Goal: Task Accomplishment & Management: Use online tool/utility

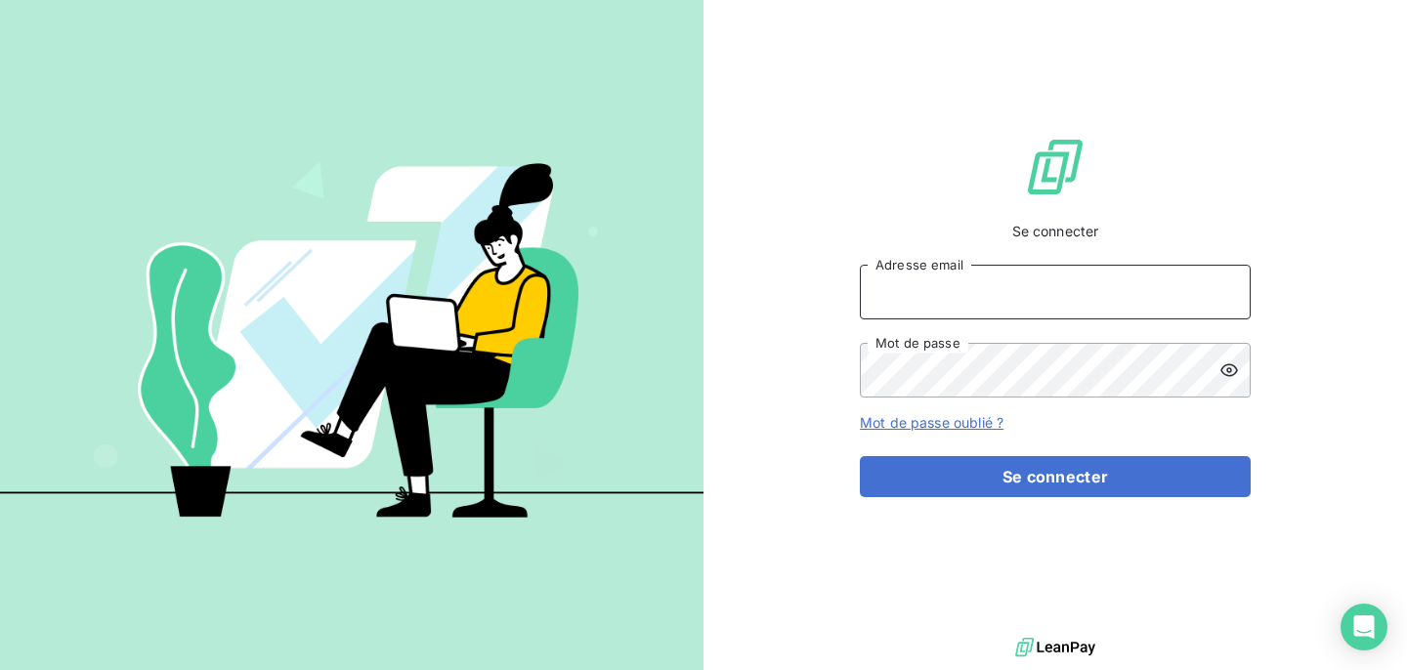
click at [958, 315] on input "Adresse email" at bounding box center [1055, 292] width 391 height 55
type input "camille.g@lbf.beer"
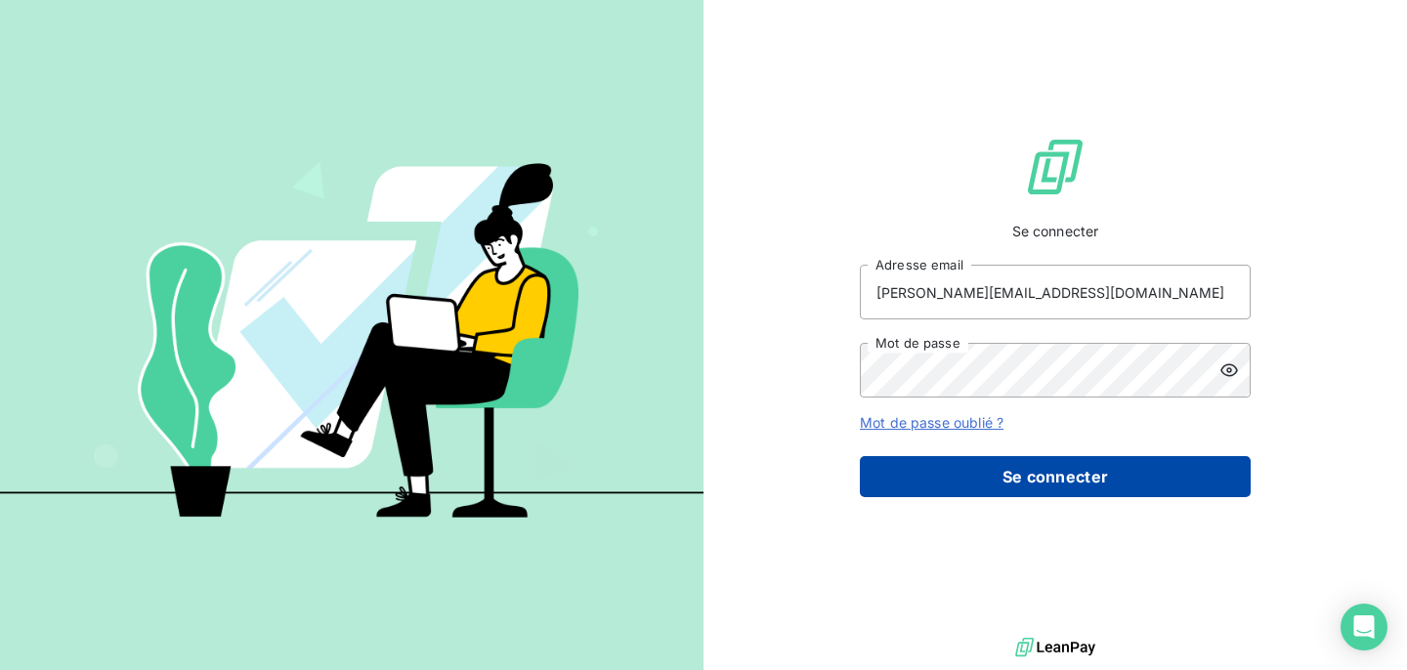
click at [937, 496] on button "Se connecter" at bounding box center [1055, 476] width 391 height 41
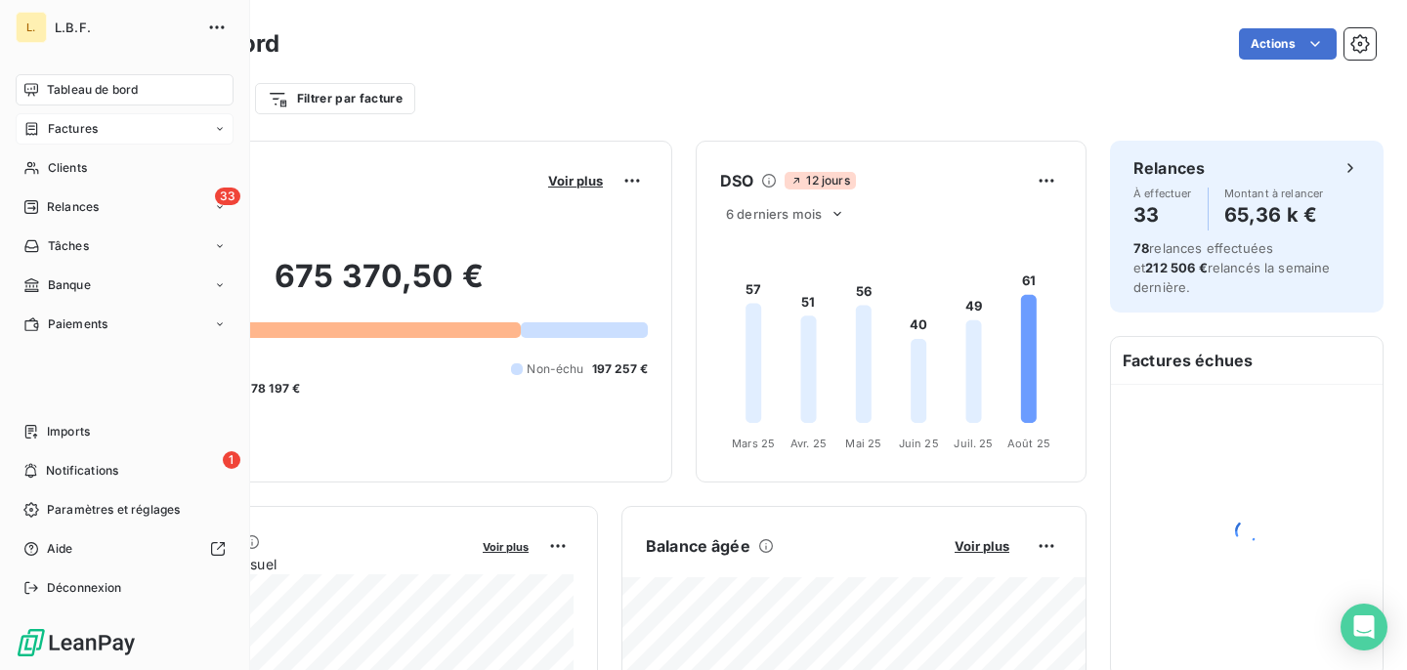
click at [56, 125] on span "Factures" at bounding box center [73, 129] width 50 height 18
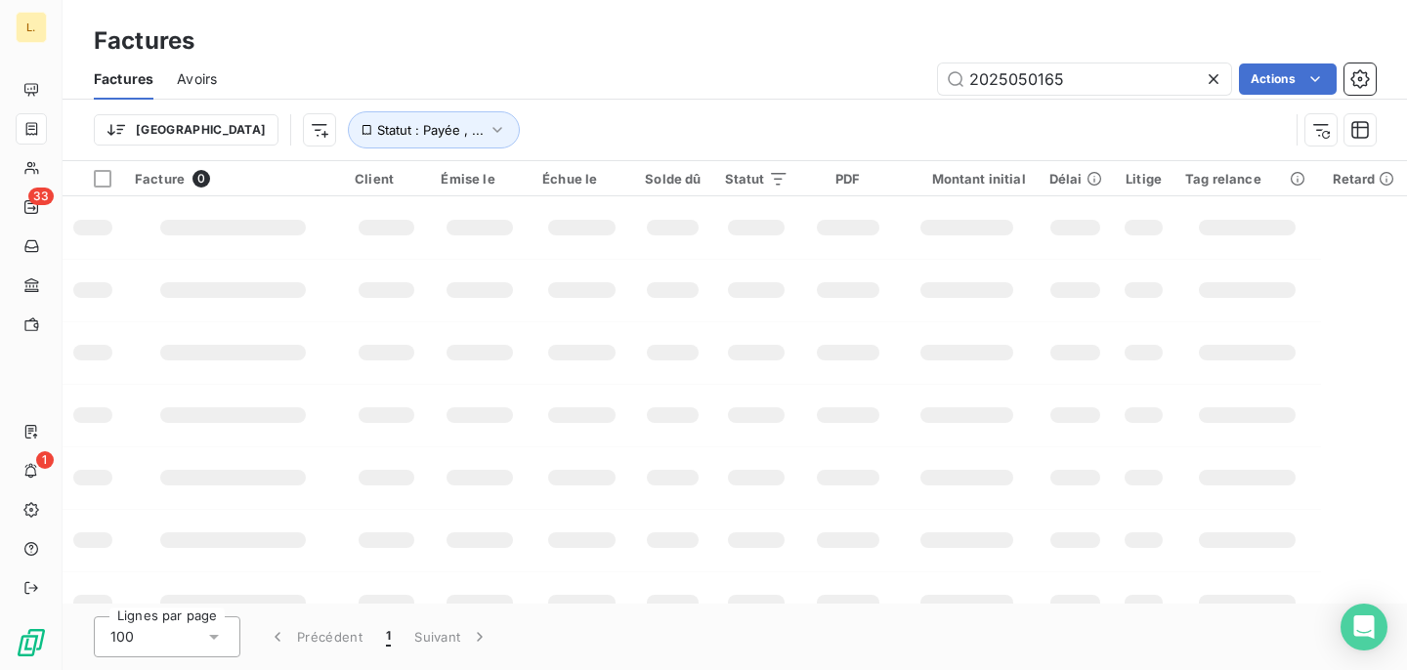
drag, startPoint x: 1080, startPoint y: 73, endPoint x: 898, endPoint y: 69, distance: 181.8
click at [898, 70] on div "2025050165 Actions" at bounding box center [807, 79] width 1135 height 31
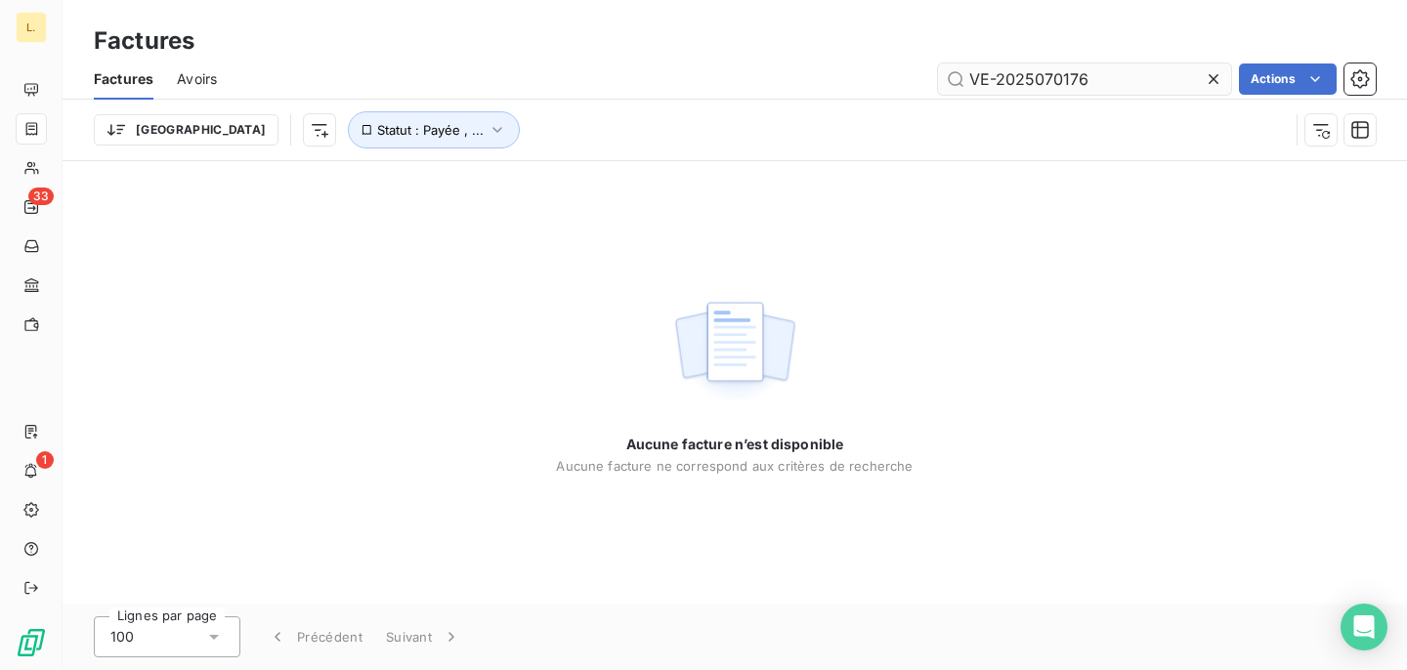
drag, startPoint x: 1000, startPoint y: 78, endPoint x: 956, endPoint y: 76, distance: 44.0
click at [956, 76] on input "VE-2025070176" at bounding box center [1084, 79] width 293 height 31
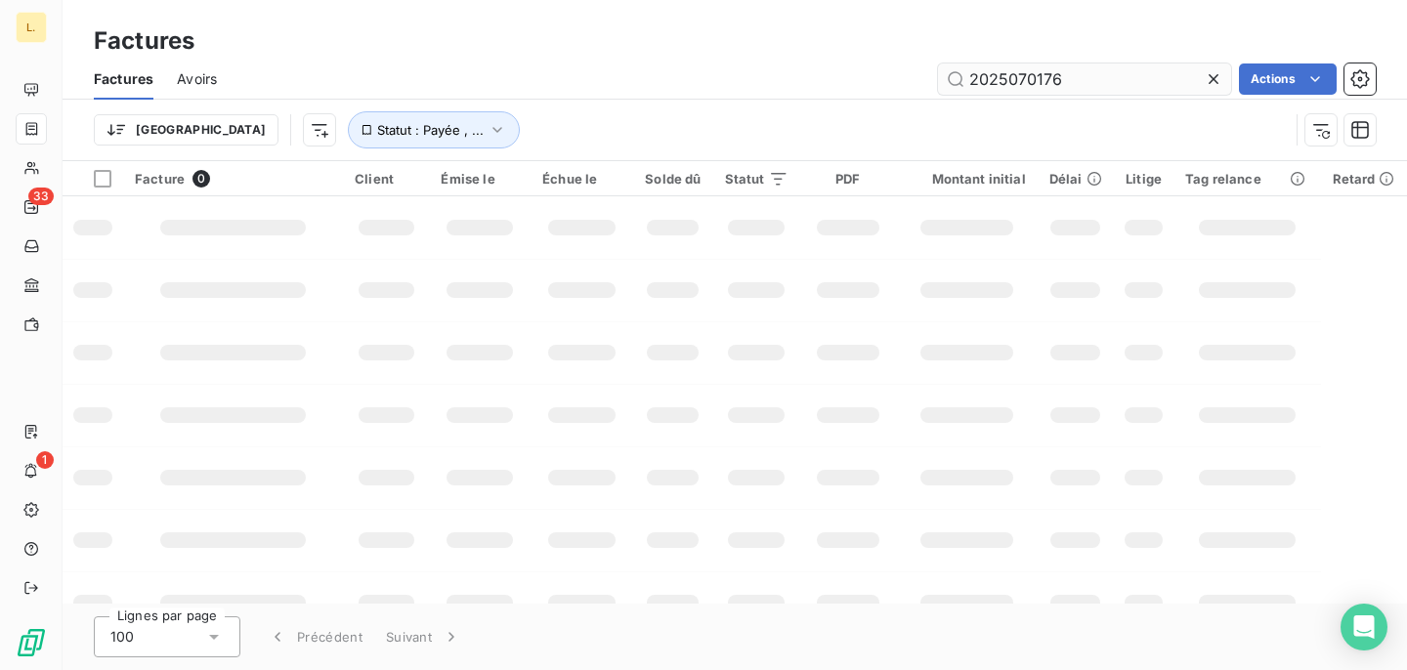
type input "2025070176"
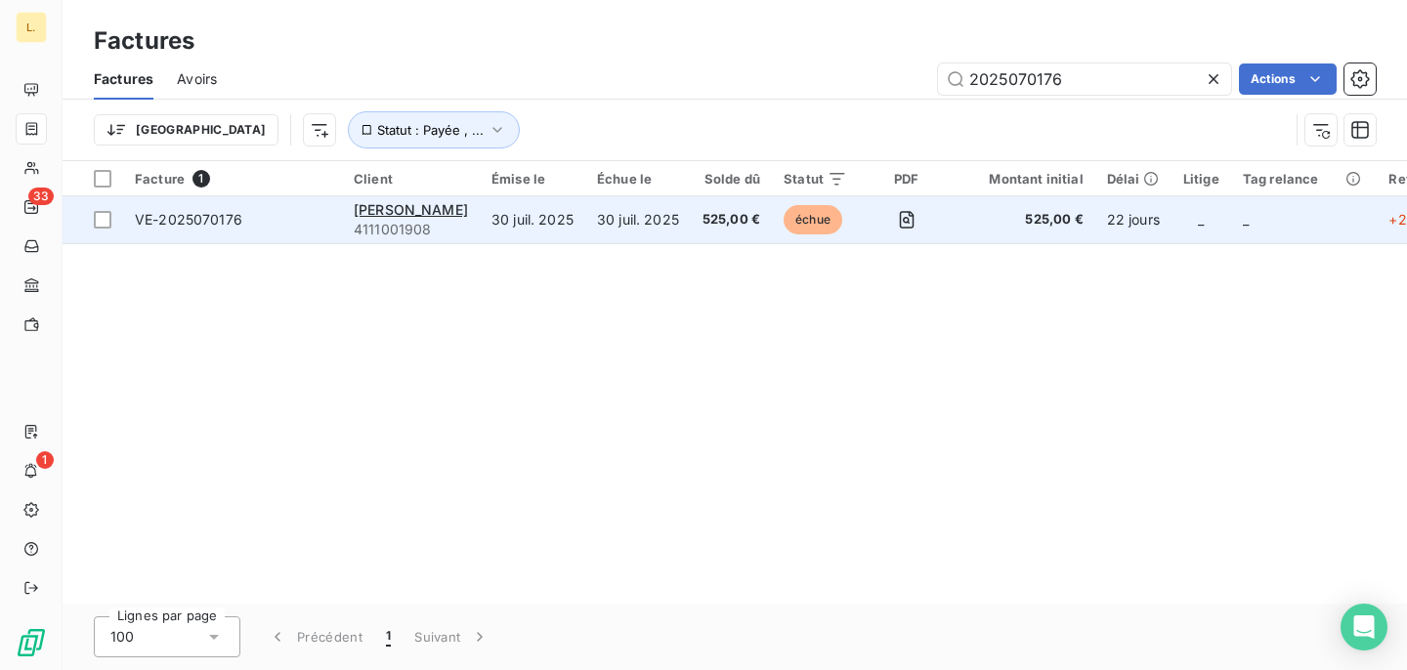
click at [635, 234] on td "30 juil. 2025" at bounding box center [638, 219] width 106 height 47
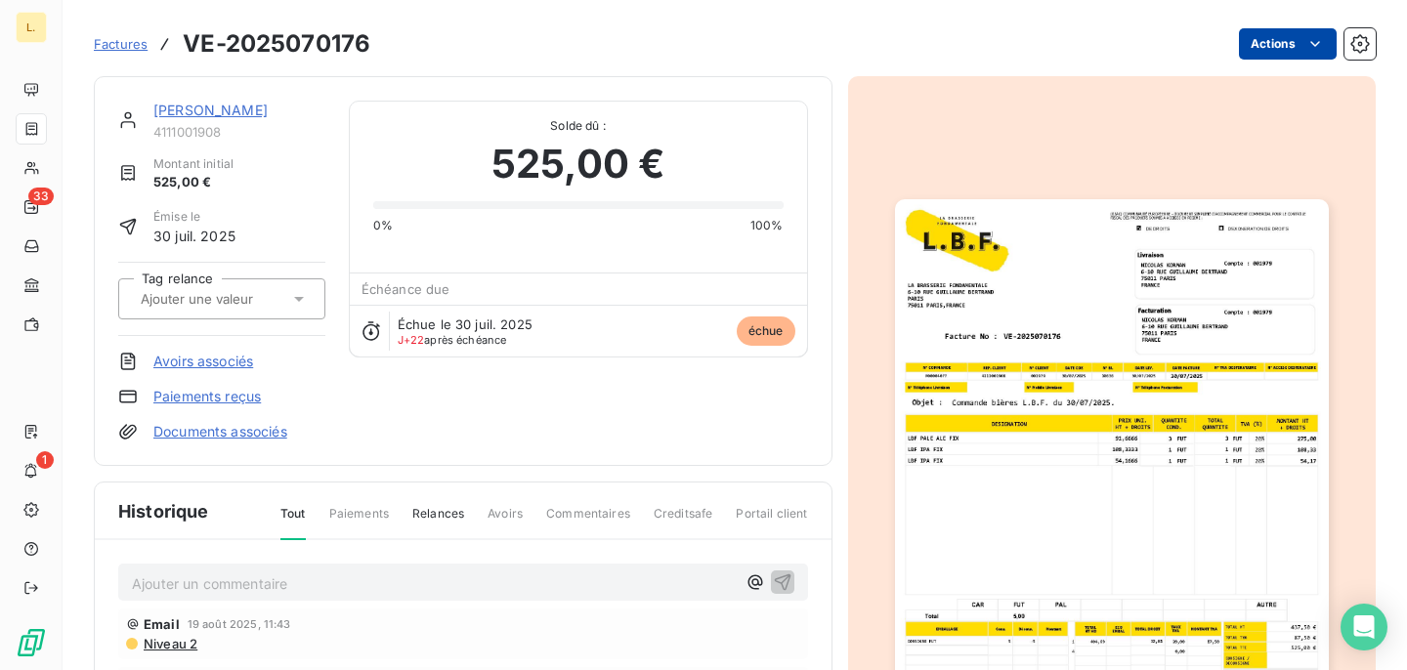
click at [1279, 46] on html "L. 33 1 Factures VE-2025070176 Actions [PERSON_NAME] 4111001908 Montant initial…" at bounding box center [703, 335] width 1407 height 670
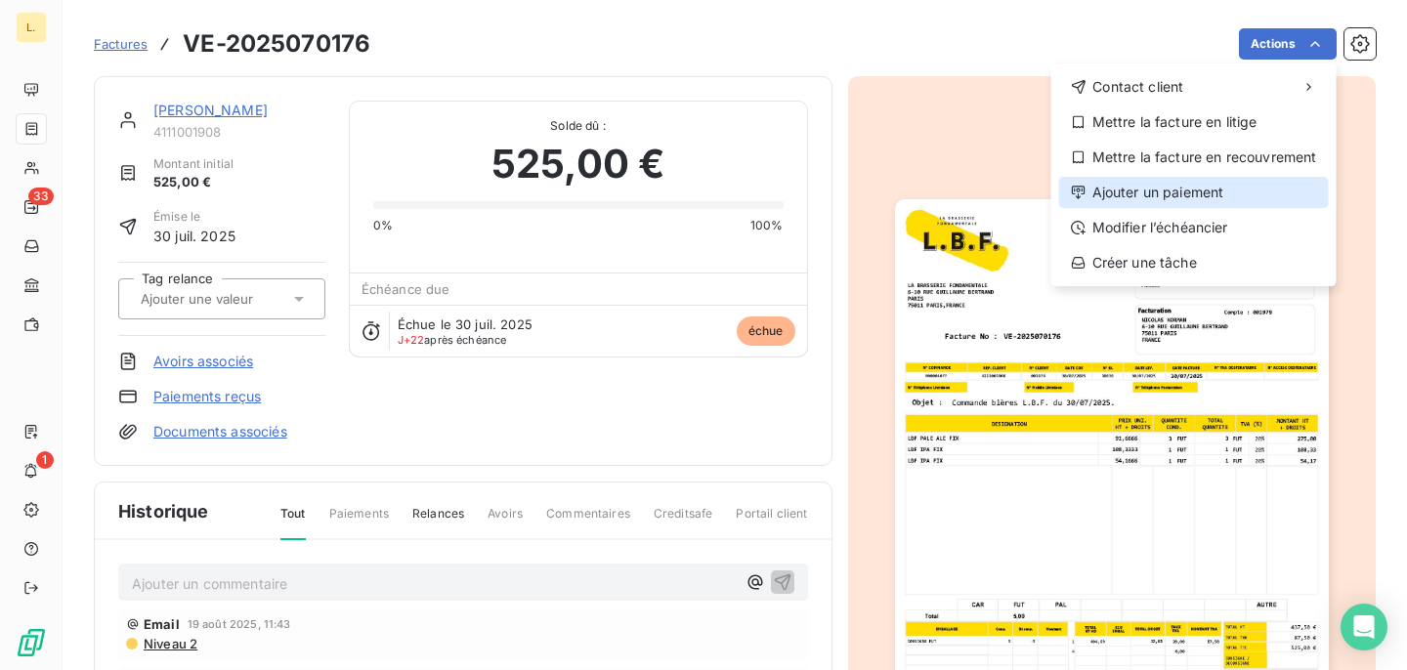
click at [1212, 183] on div "Ajouter un paiement" at bounding box center [1194, 192] width 270 height 31
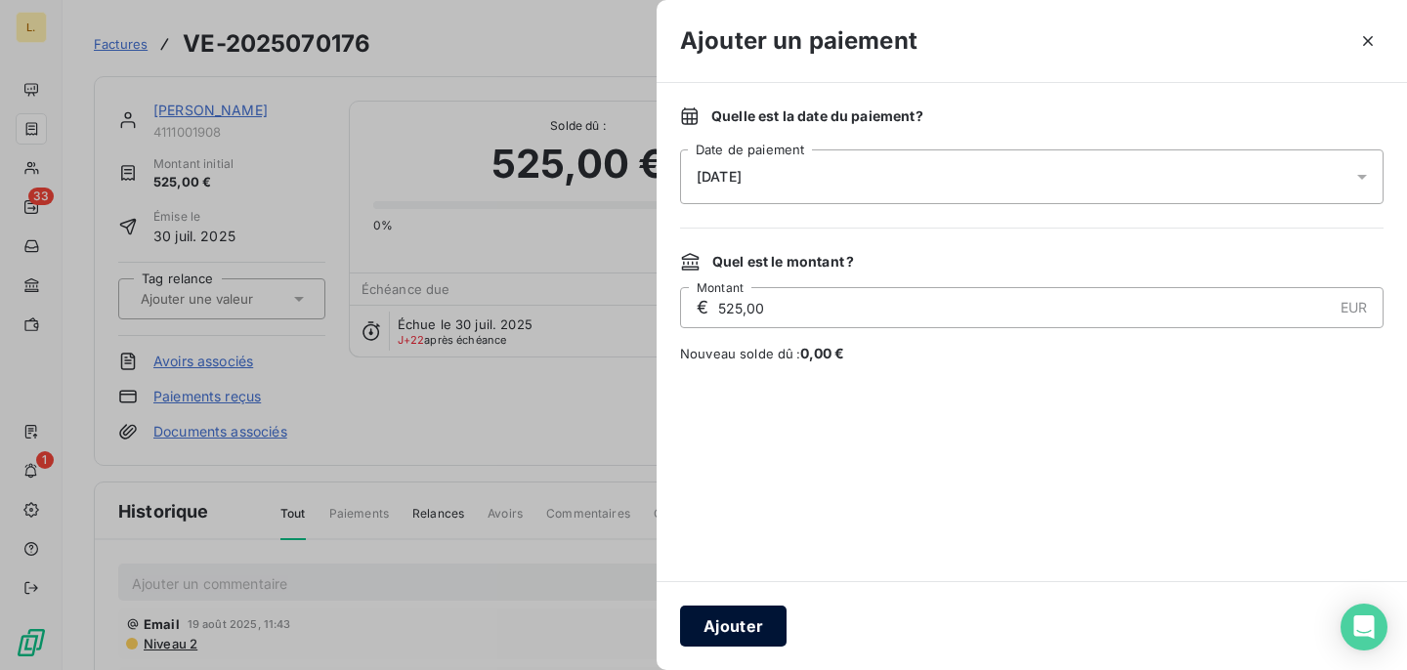
click at [695, 634] on button "Ajouter" at bounding box center [733, 626] width 107 height 41
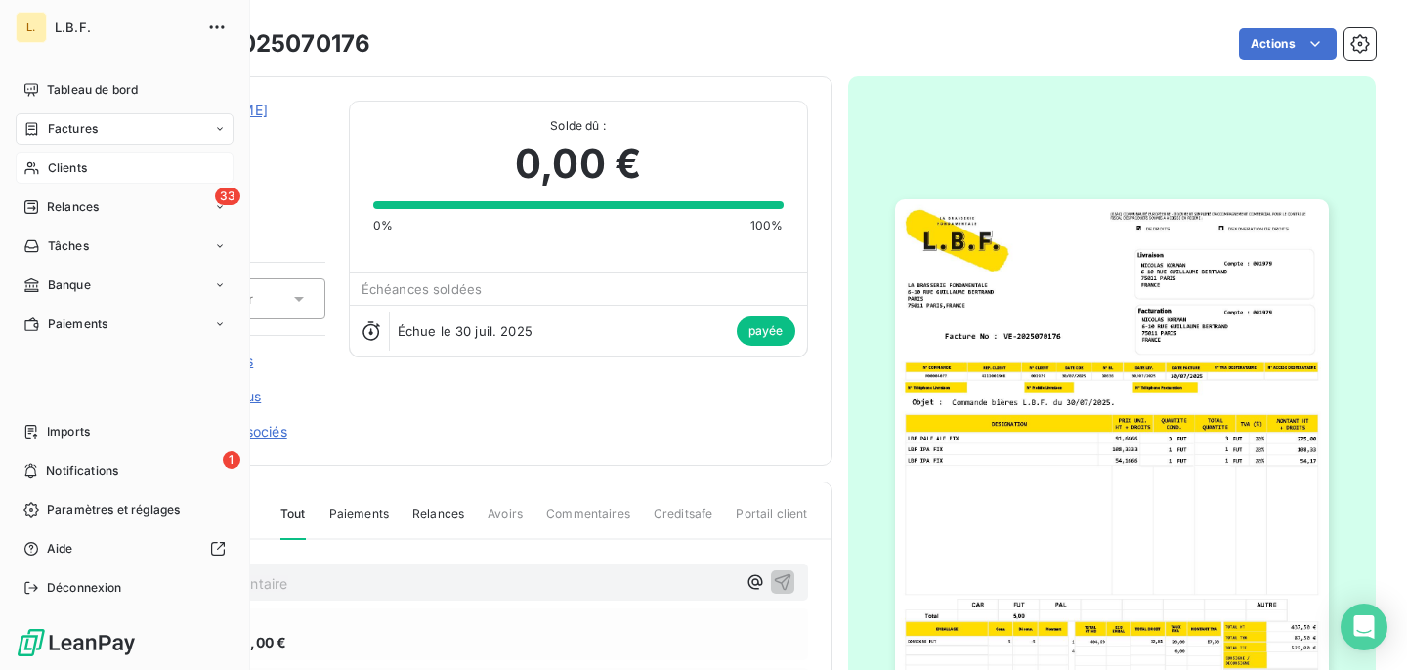
click at [55, 163] on span "Clients" at bounding box center [67, 168] width 39 height 18
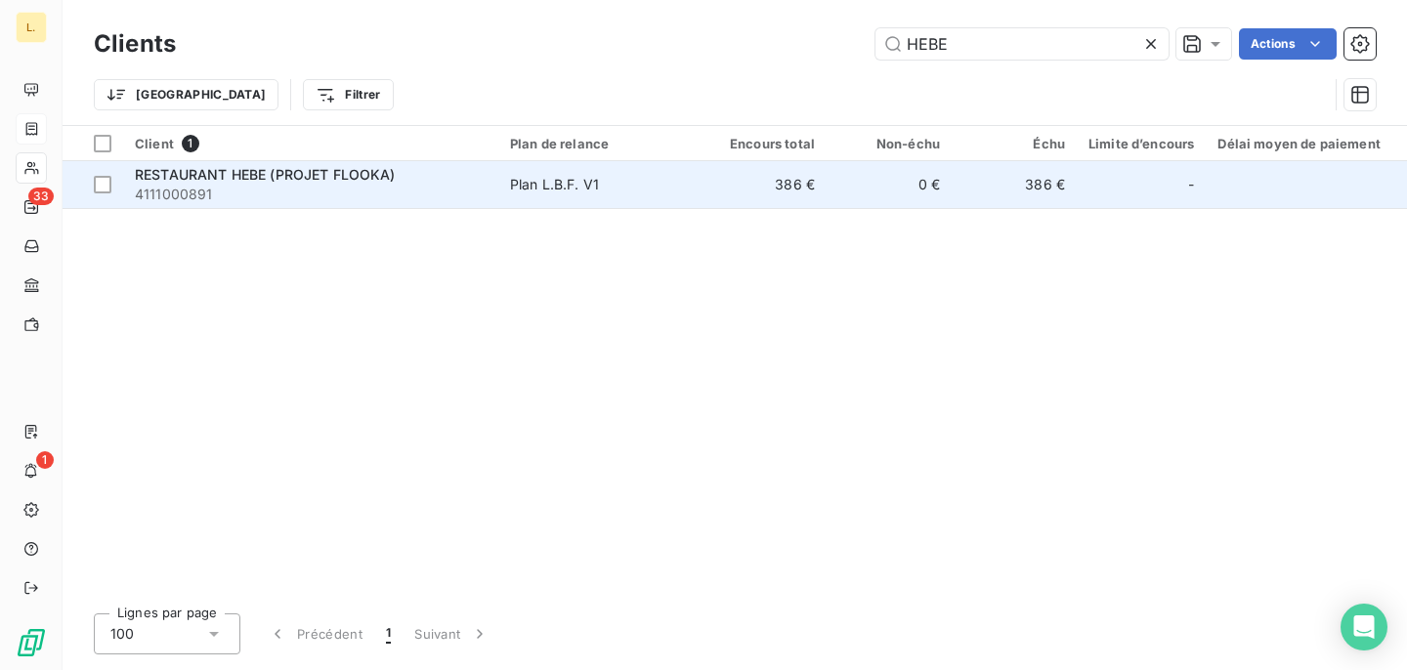
type input "HEBE"
click at [424, 183] on div "RESTAURANT HEBE (PROJET FLOOKA) 4111000891" at bounding box center [311, 184] width 352 height 39
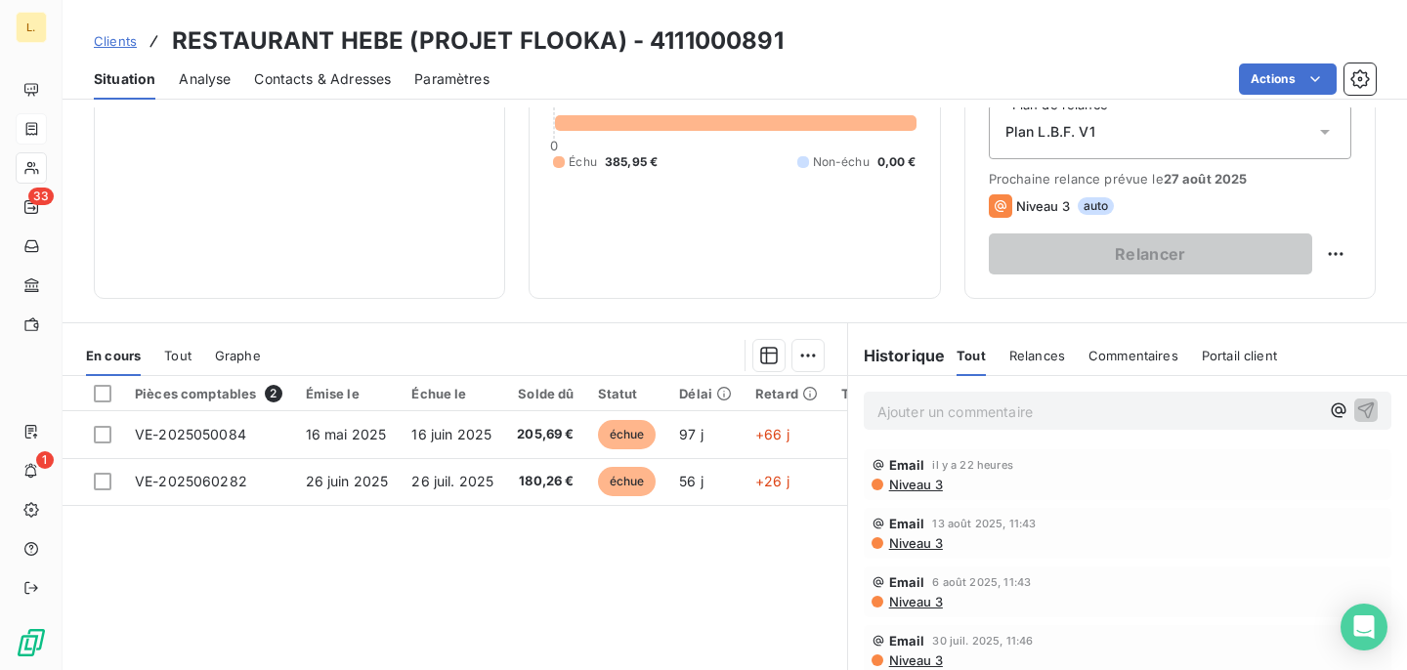
scroll to position [264, 0]
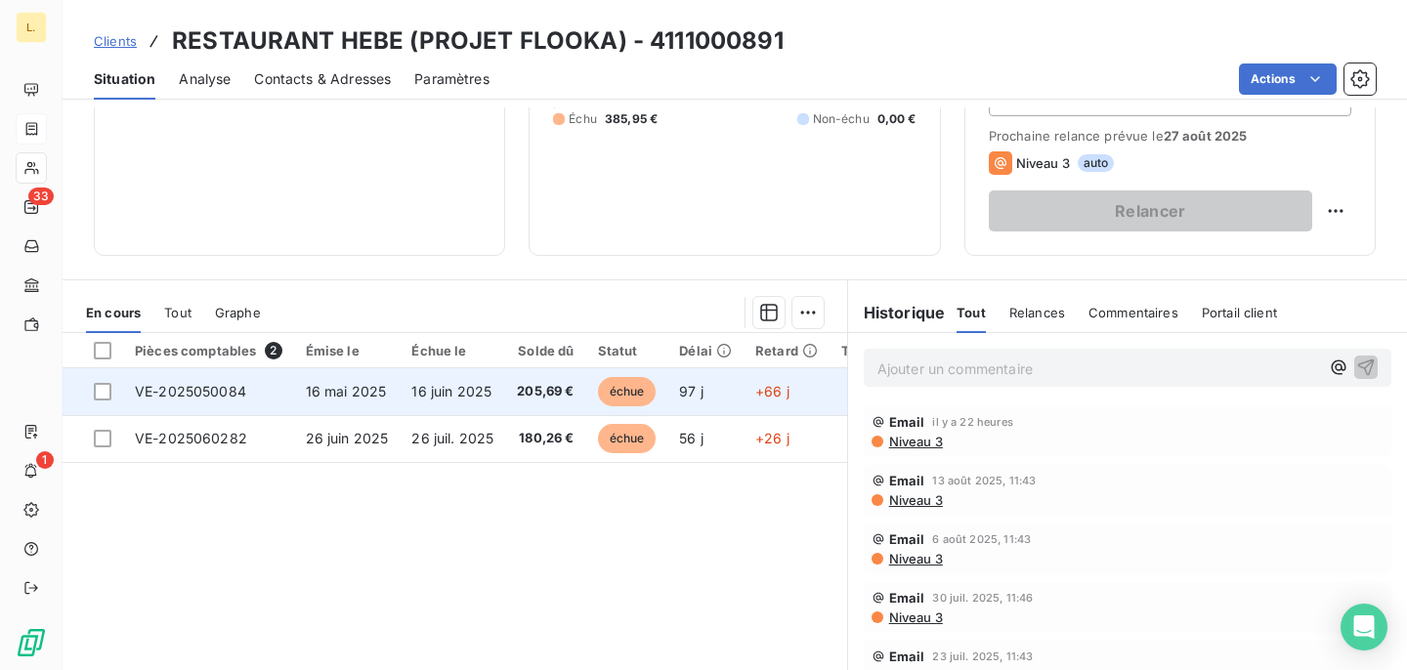
click at [561, 395] on span "205,69 €" at bounding box center [545, 392] width 57 height 20
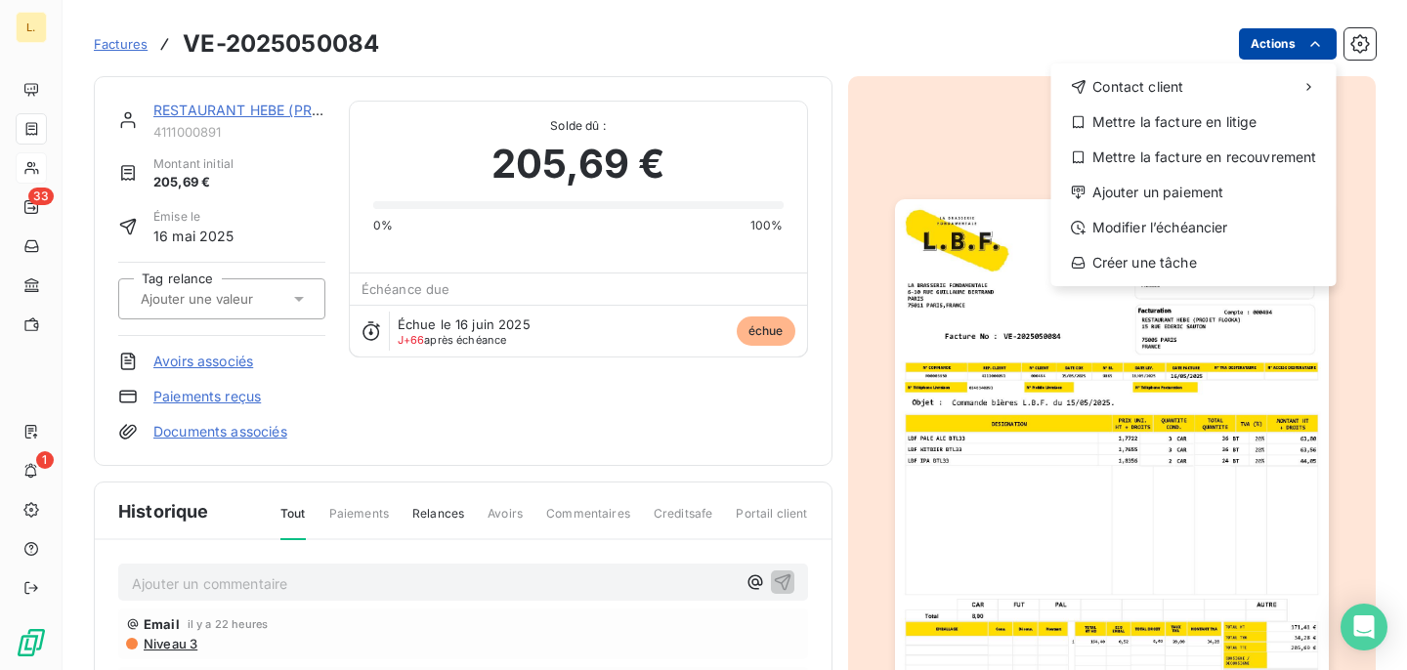
click at [1289, 40] on html "L. 33 1 Factures VE-2025050084 Actions Contact client Mettre la facture en liti…" at bounding box center [703, 335] width 1407 height 670
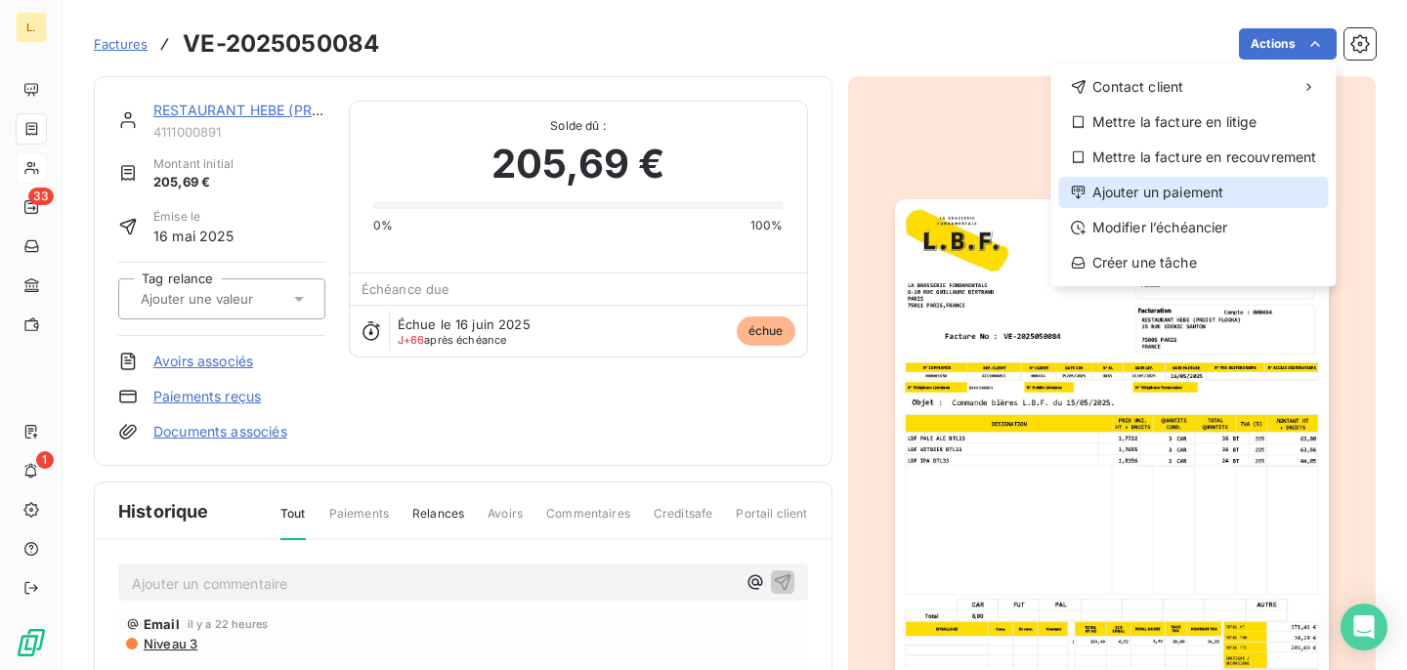
click at [1194, 201] on div "Ajouter un paiement" at bounding box center [1194, 192] width 270 height 31
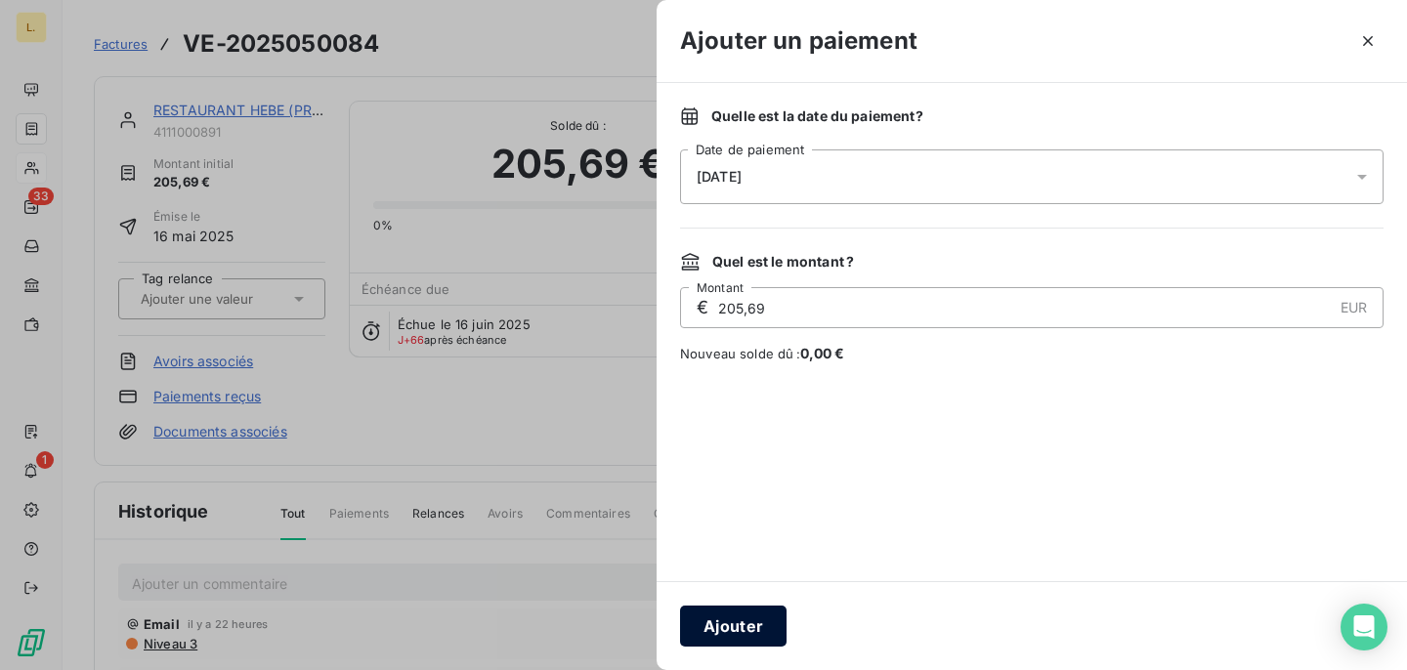
click at [736, 615] on button "Ajouter" at bounding box center [733, 626] width 107 height 41
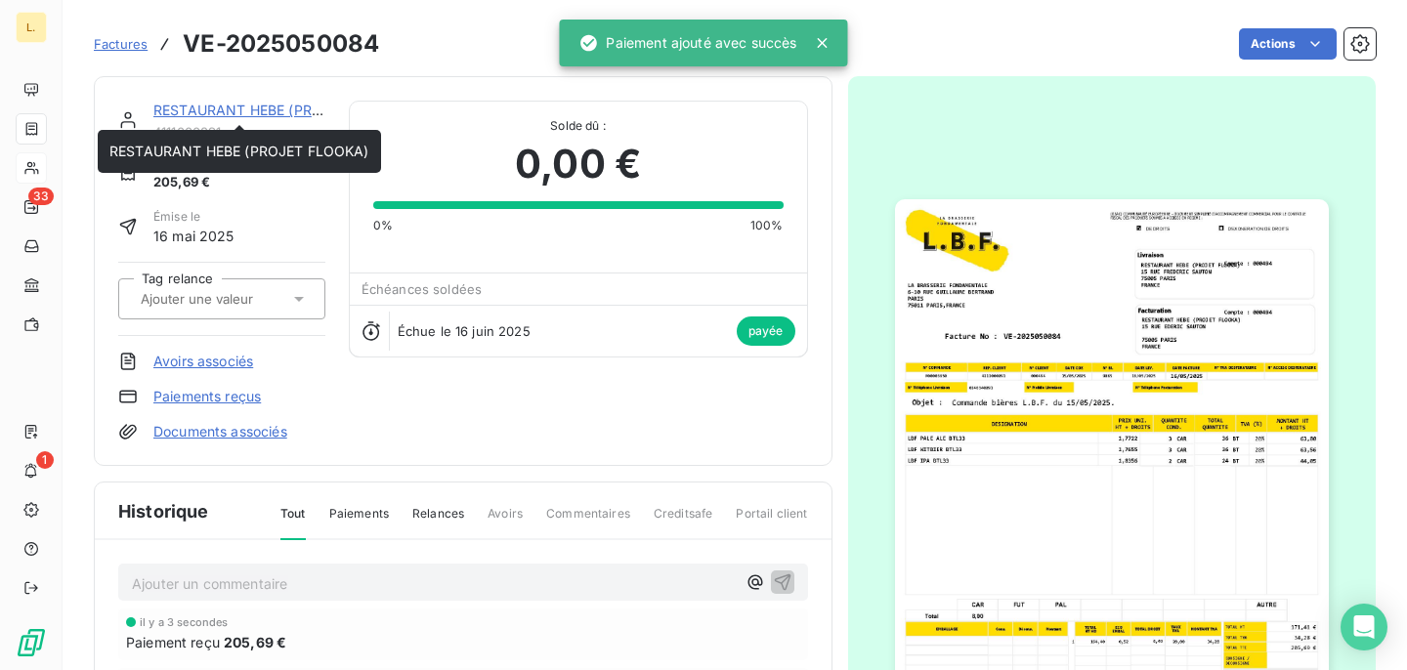
click at [230, 109] on link "RESTAURANT HEBE (PROJET FLOOKA)" at bounding box center [283, 110] width 260 height 17
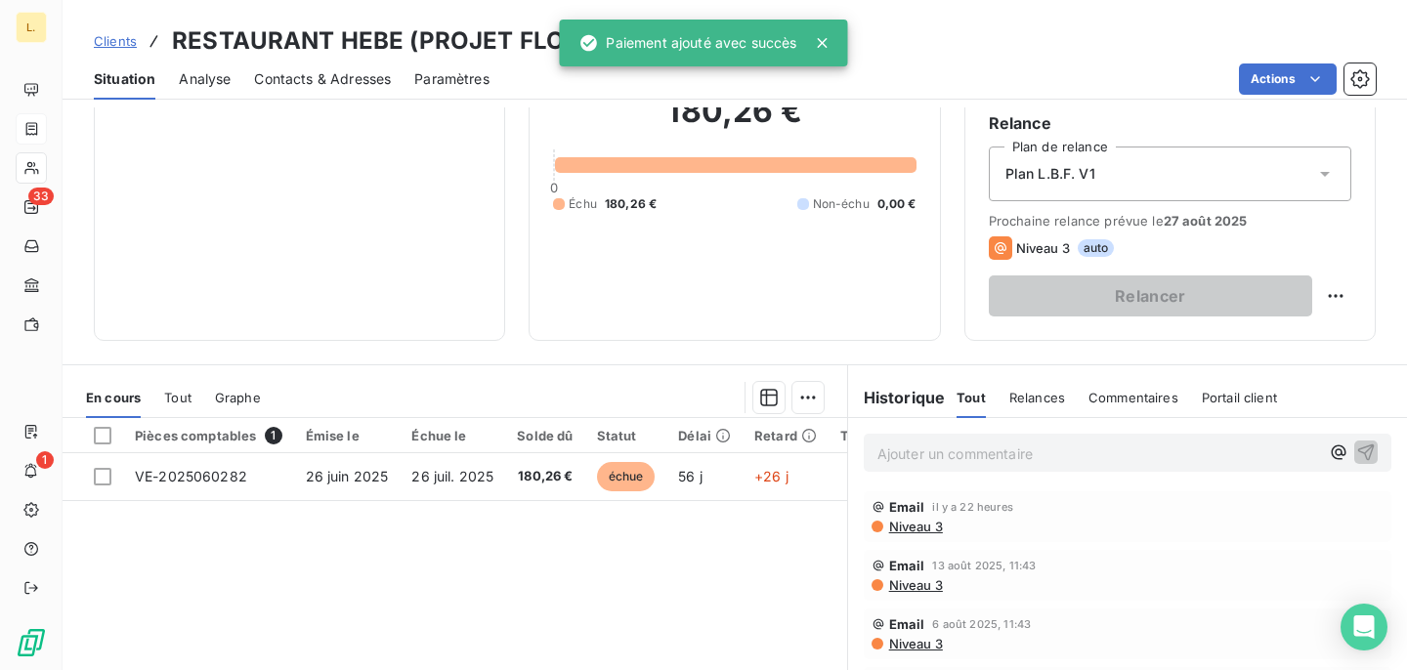
scroll to position [191, 0]
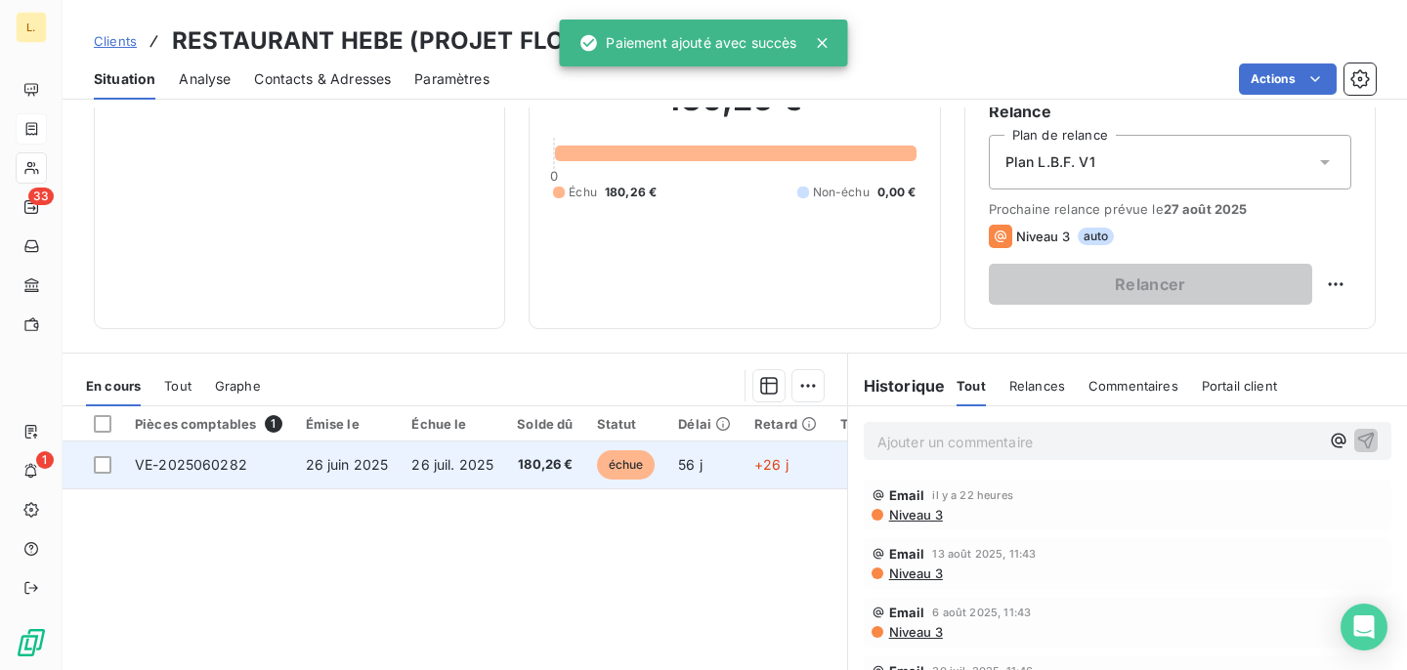
click at [540, 457] on span "180,26 €" at bounding box center [545, 465] width 56 height 20
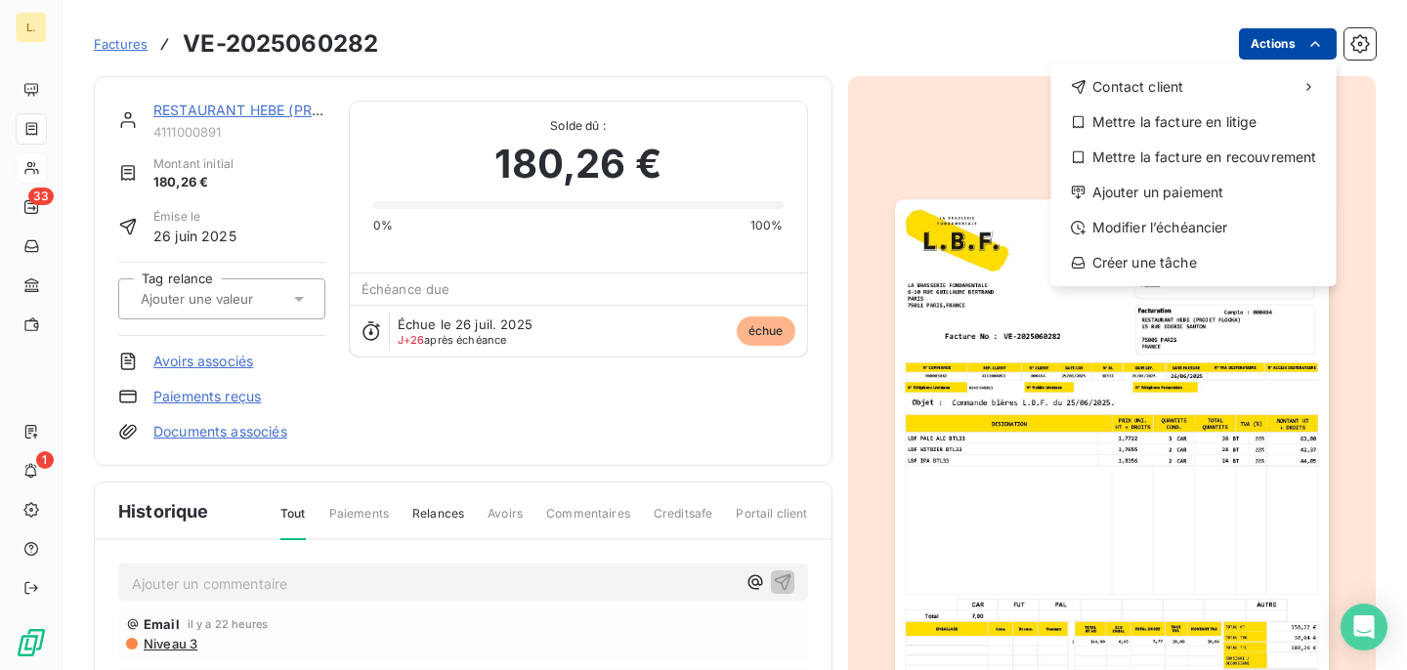
click at [1282, 49] on html "L. 33 1 Factures VE-2025060282 Actions Contact client Mettre la facture en liti…" at bounding box center [703, 335] width 1407 height 670
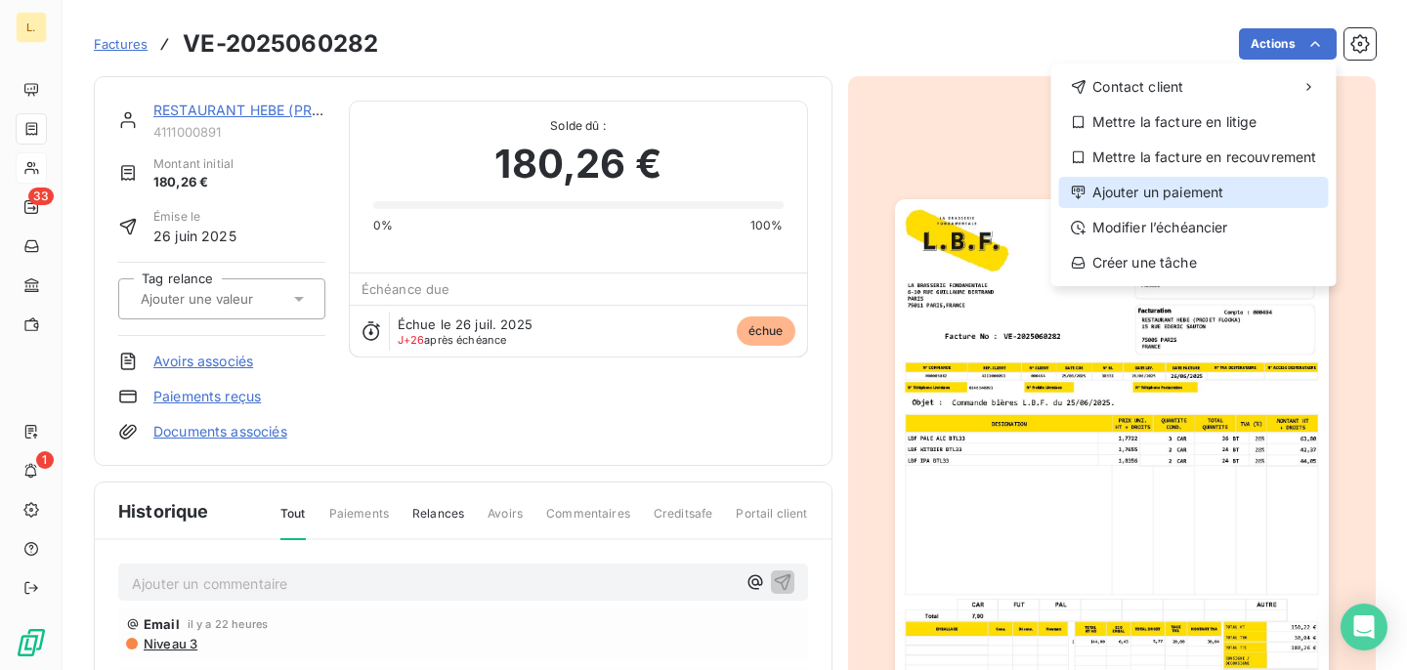
click at [1156, 205] on div "Ajouter un paiement" at bounding box center [1194, 192] width 270 height 31
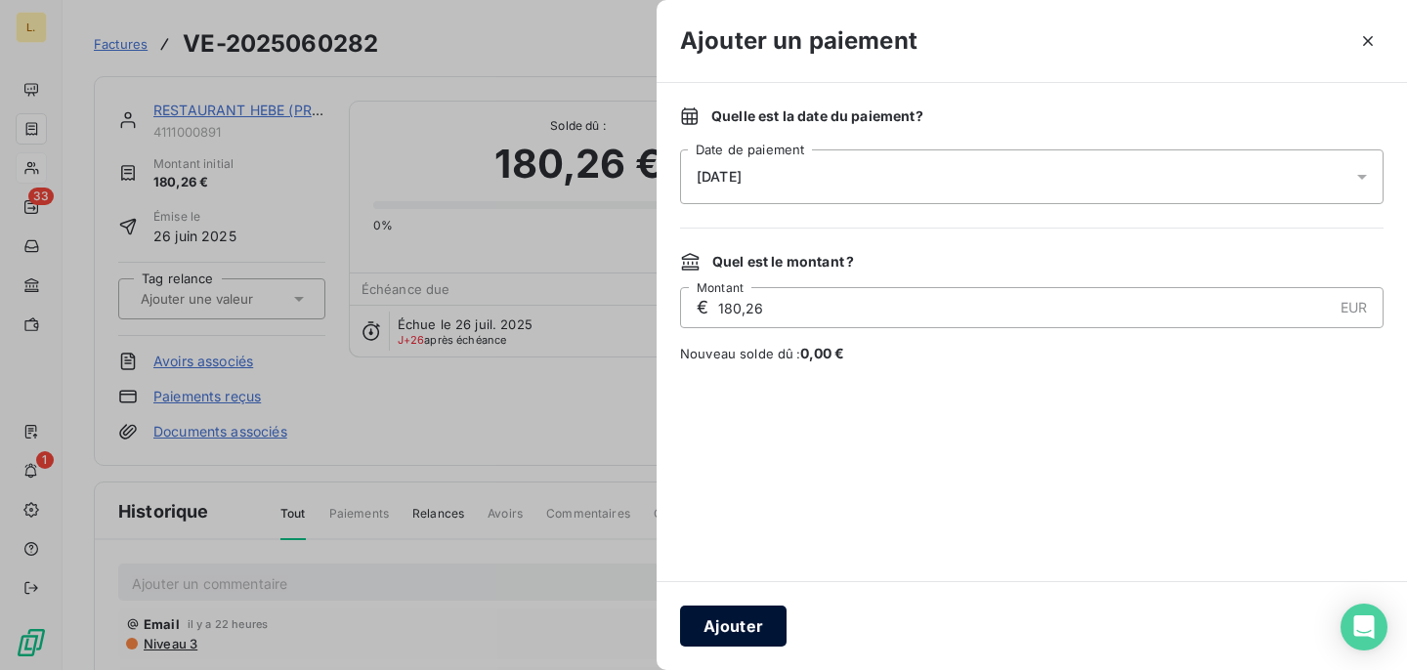
click at [748, 619] on button "Ajouter" at bounding box center [733, 626] width 107 height 41
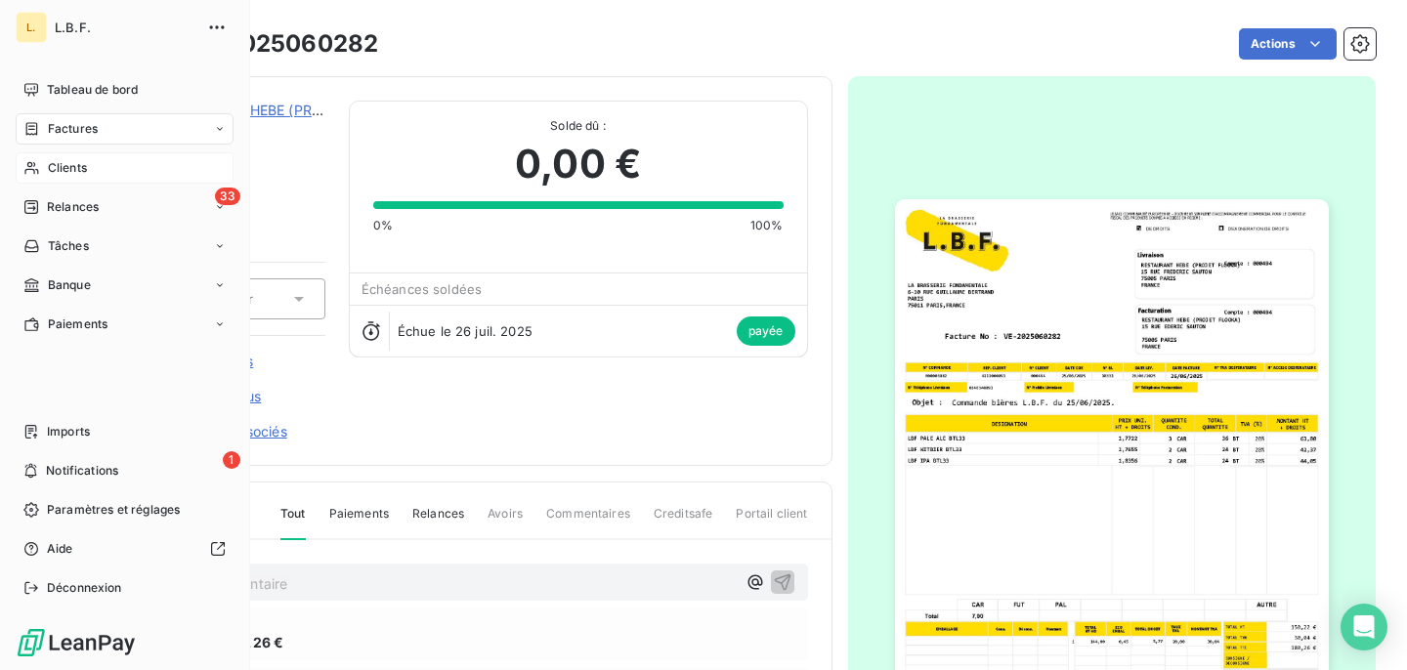
click at [98, 172] on div "Clients" at bounding box center [125, 167] width 218 height 31
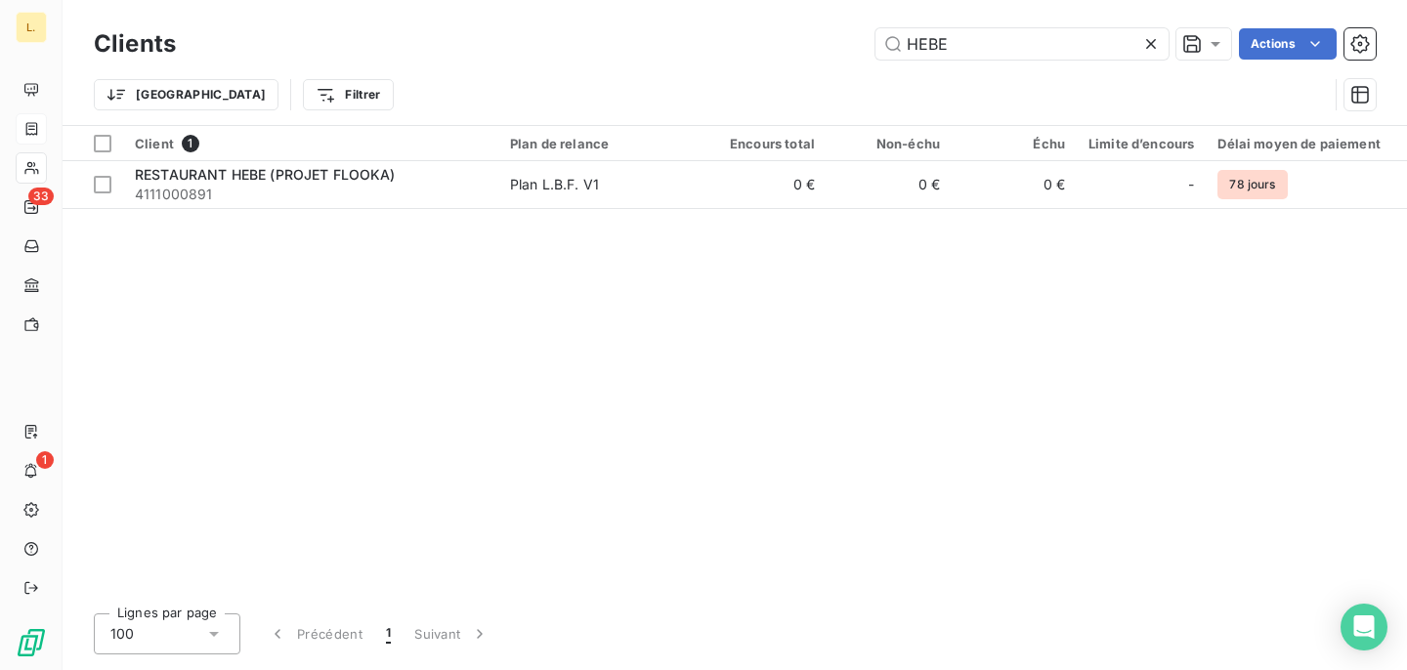
drag, startPoint x: 955, startPoint y: 45, endPoint x: 530, endPoint y: 43, distance: 425.0
click at [530, 43] on div "HEBE Actions" at bounding box center [787, 43] width 1176 height 31
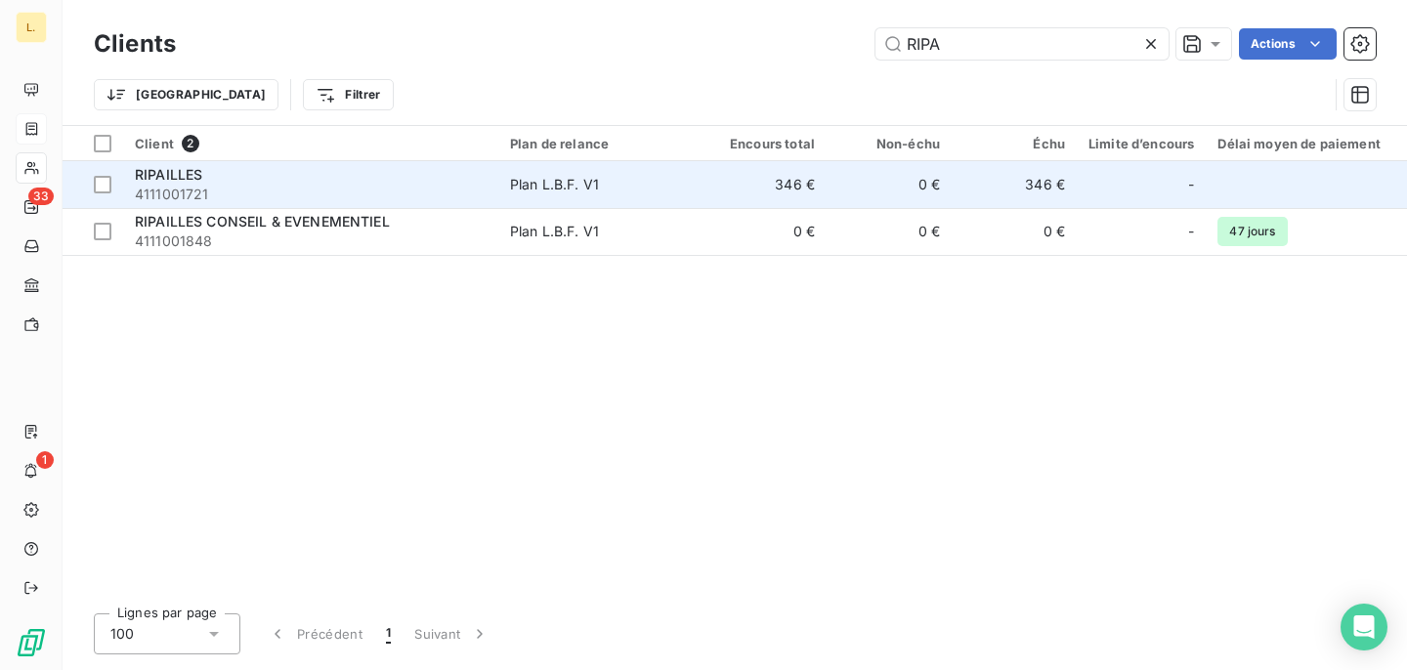
type input "RIPA"
click at [452, 186] on span "4111001721" at bounding box center [311, 195] width 352 height 20
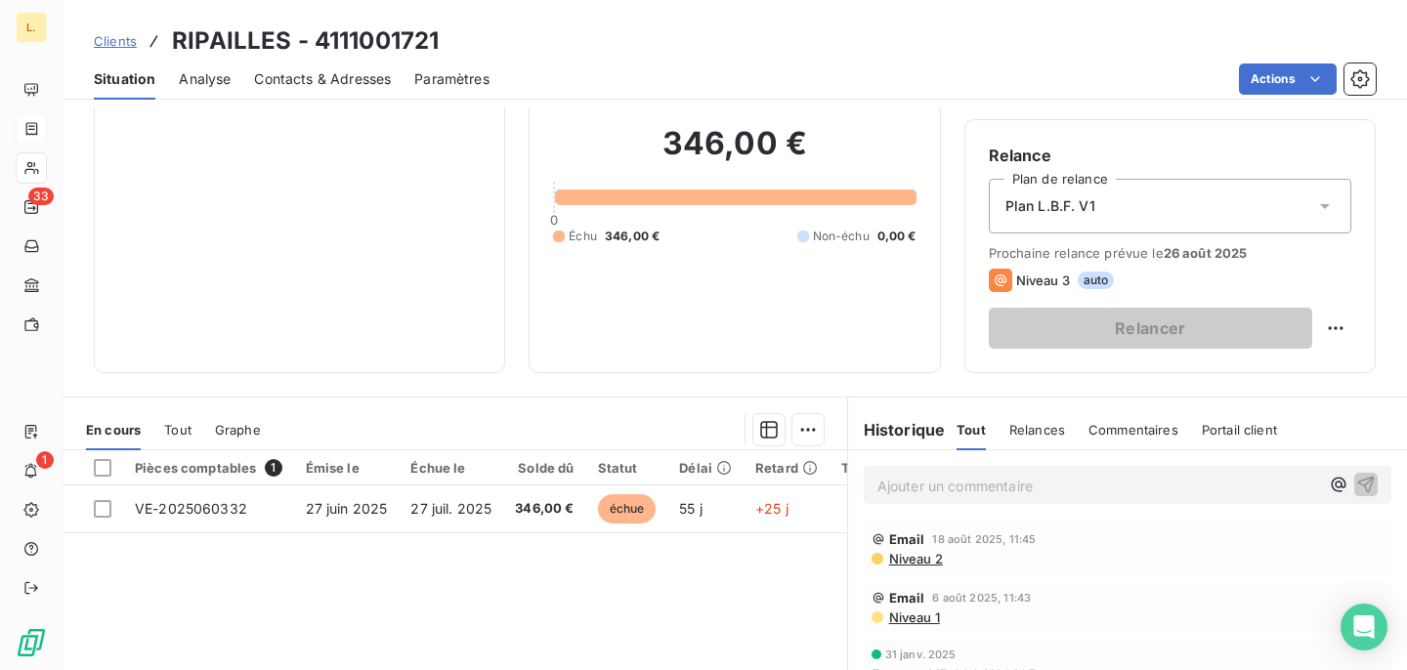
scroll to position [152, 0]
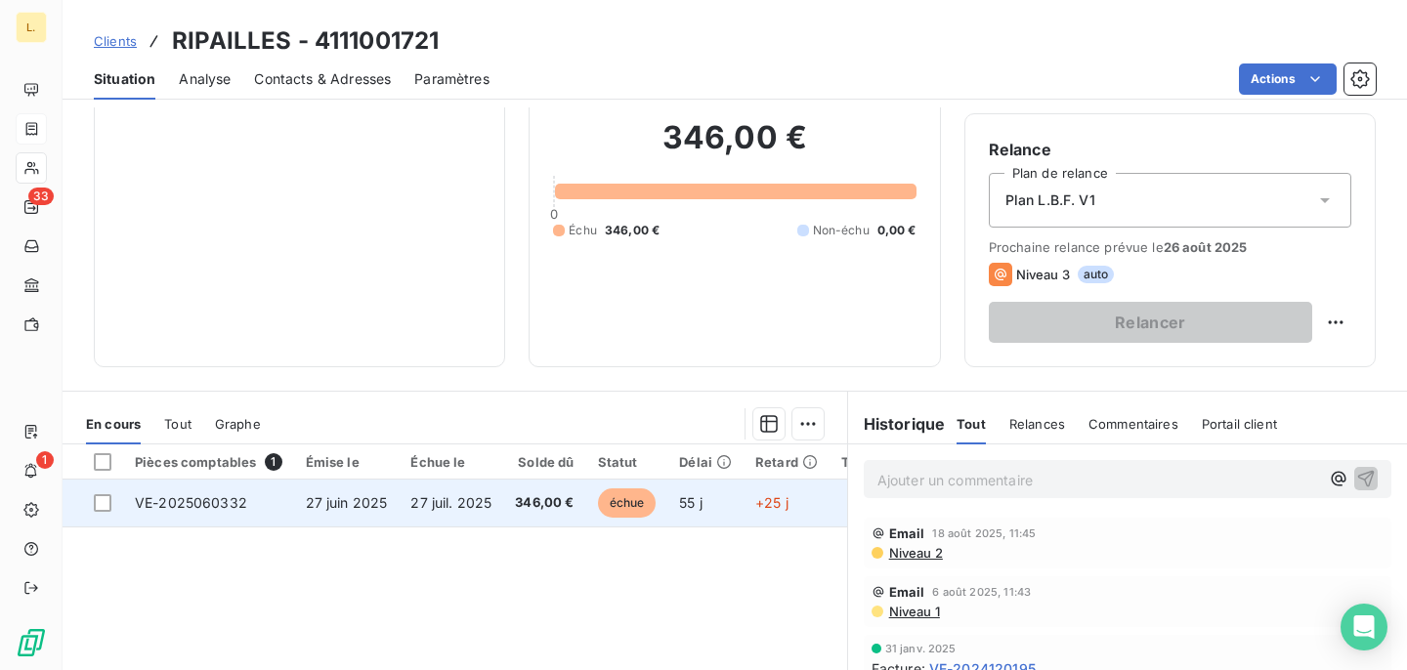
click at [542, 488] on td "346,00 €" at bounding box center [544, 503] width 82 height 47
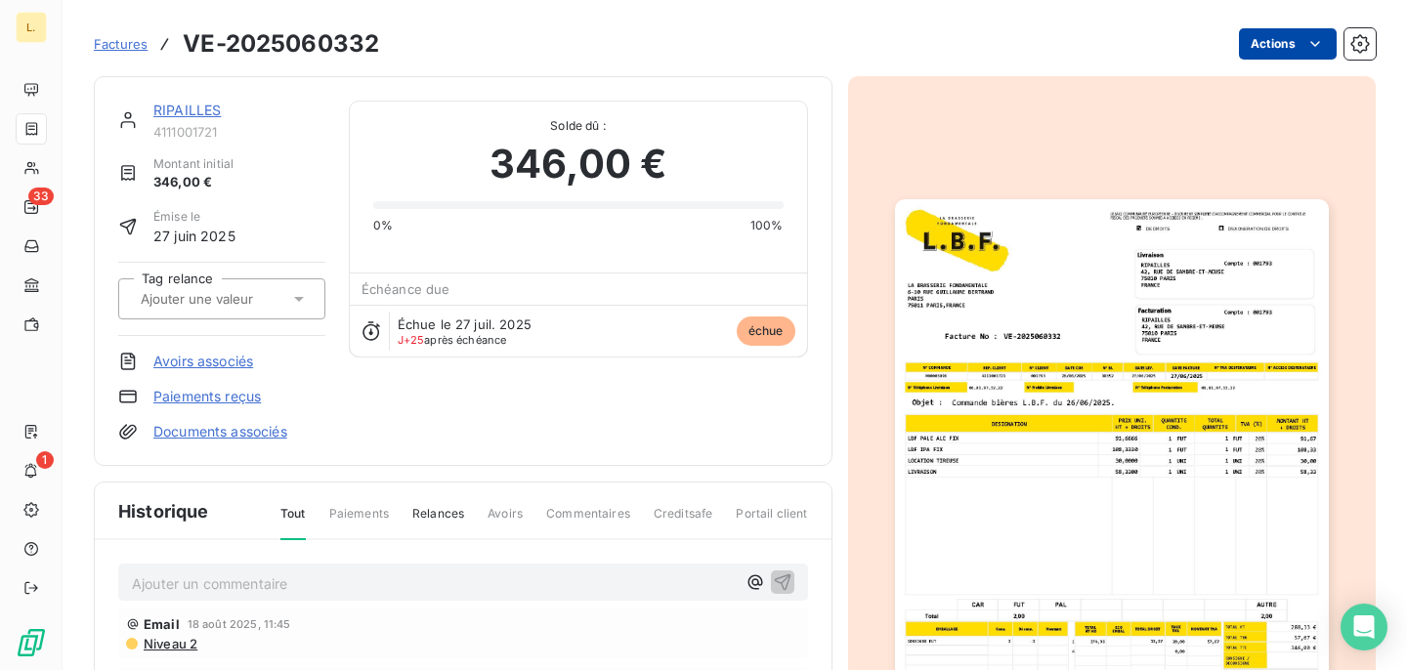
click at [1299, 55] on html "L. 33 1 Factures VE-2025060332 Actions RIPAILLES 4111001721 Montant initial 346…" at bounding box center [703, 335] width 1407 height 670
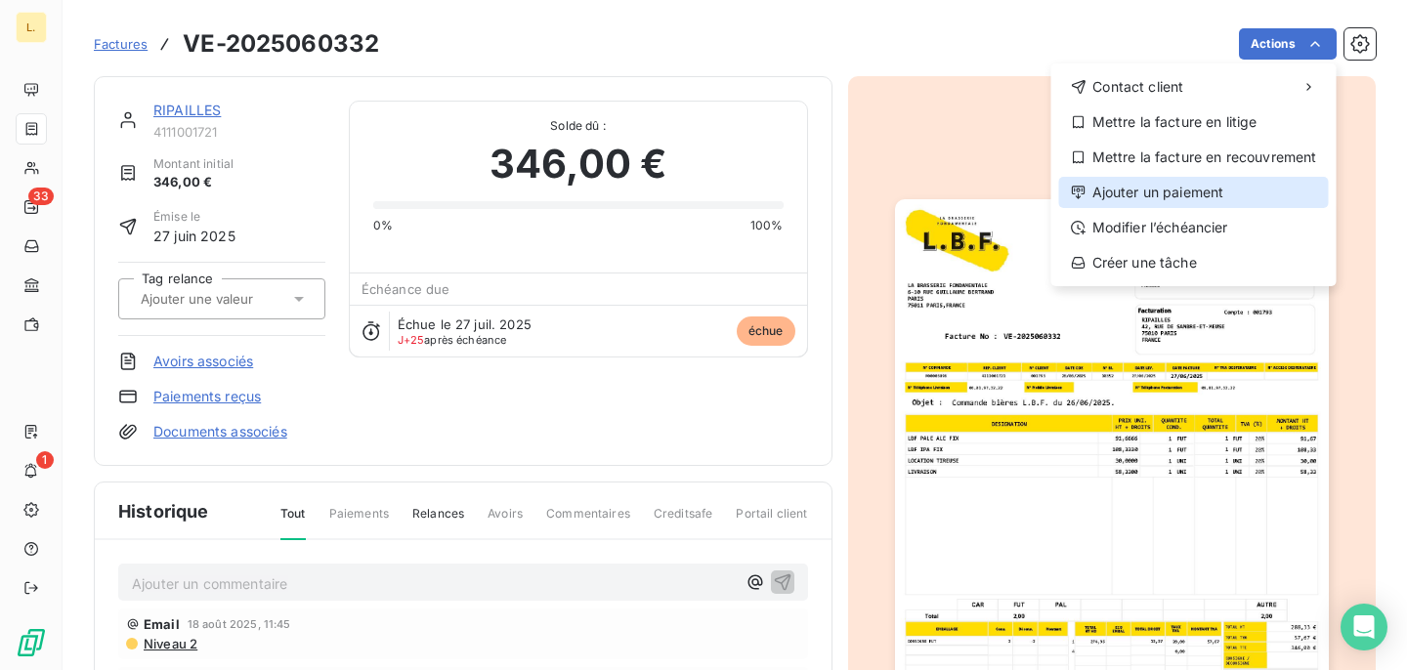
click at [1183, 197] on div "Ajouter un paiement" at bounding box center [1194, 192] width 270 height 31
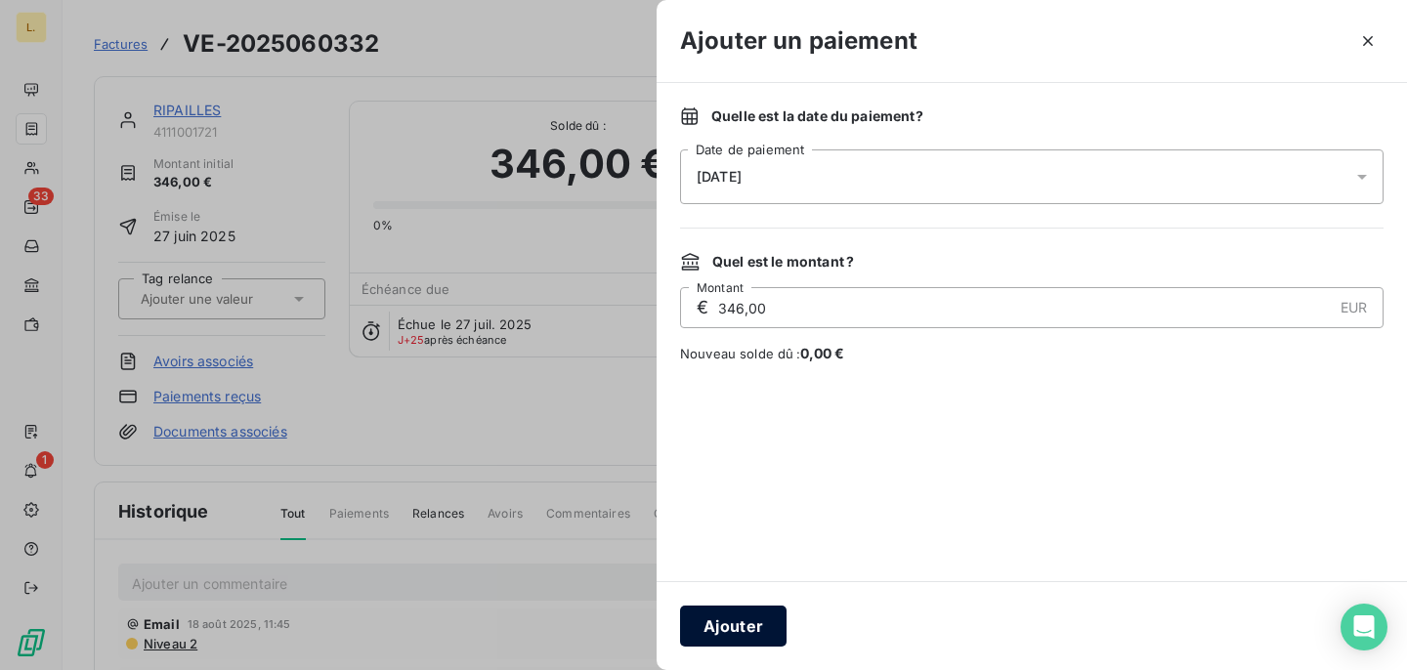
click at [715, 618] on button "Ajouter" at bounding box center [733, 626] width 107 height 41
